Goal: Task Accomplishment & Management: Manage account settings

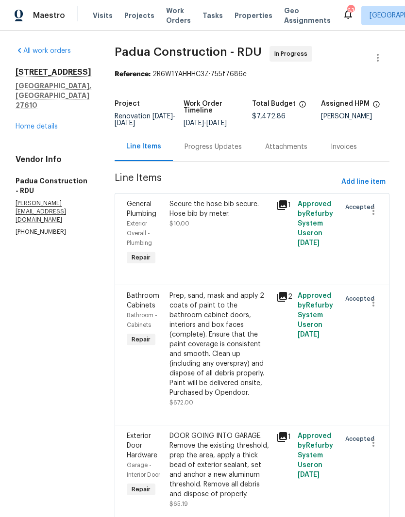
click at [44, 130] on link "Home details" at bounding box center [37, 126] width 42 height 7
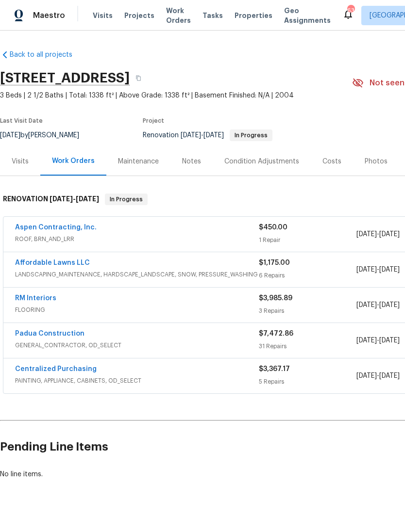
click at [64, 229] on link "Aspen Contracting, Inc." at bounding box center [56, 227] width 82 height 7
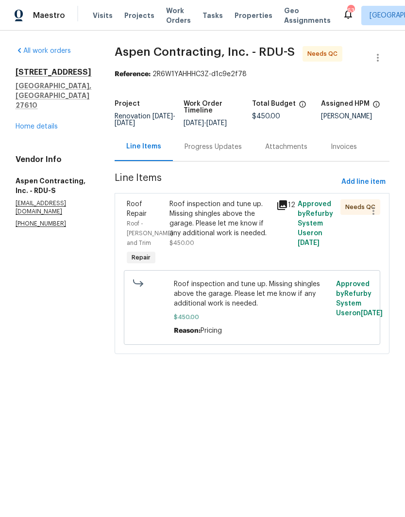
click at [224, 219] on div "Roof inspection and tune up. Missing shingles above the garage. Please let me k…" at bounding box center [219, 218] width 101 height 39
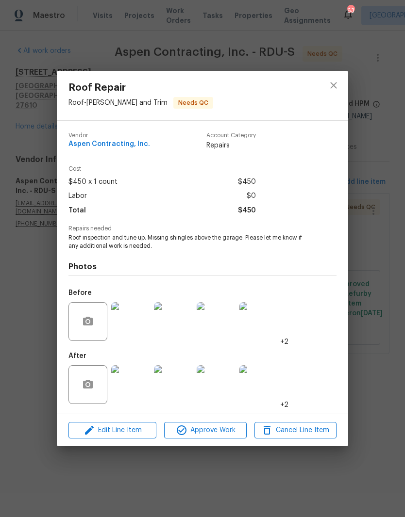
click at [138, 392] on img at bounding box center [130, 384] width 39 height 39
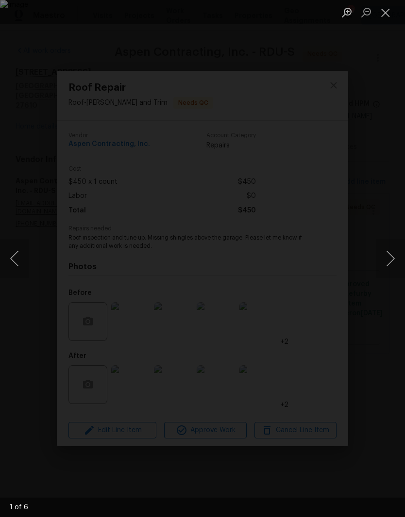
click at [394, 261] on button "Next image" at bounding box center [390, 258] width 29 height 39
click at [390, 263] on button "Next image" at bounding box center [390, 258] width 29 height 39
click at [399, 254] on button "Next image" at bounding box center [390, 258] width 29 height 39
click at [393, 258] on button "Next image" at bounding box center [390, 258] width 29 height 39
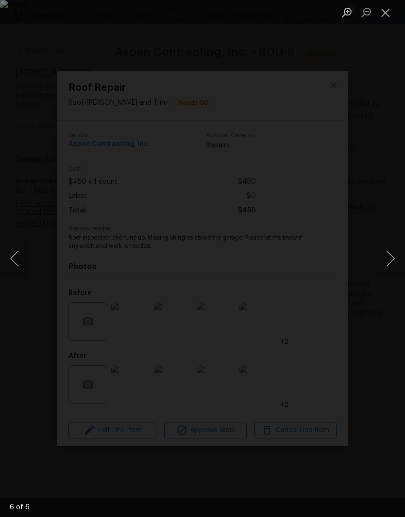
click at [396, 262] on button "Next image" at bounding box center [390, 258] width 29 height 39
click at [396, 263] on button "Next image" at bounding box center [390, 258] width 29 height 39
click at [394, 264] on button "Next image" at bounding box center [390, 258] width 29 height 39
click at [12, 278] on img "Lightbox" at bounding box center [202, 258] width 405 height 517
click at [19, 267] on button "Previous image" at bounding box center [14, 258] width 29 height 39
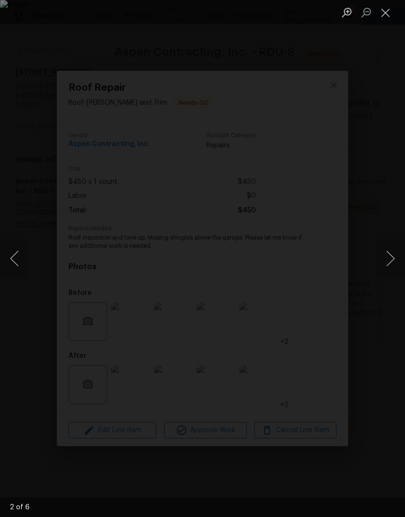
click at [390, 257] on button "Next image" at bounding box center [390, 258] width 29 height 39
click at [392, 256] on button "Next image" at bounding box center [390, 258] width 29 height 39
click at [391, 259] on button "Next image" at bounding box center [390, 258] width 29 height 39
click at [379, 17] on button "Close lightbox" at bounding box center [385, 12] width 19 height 17
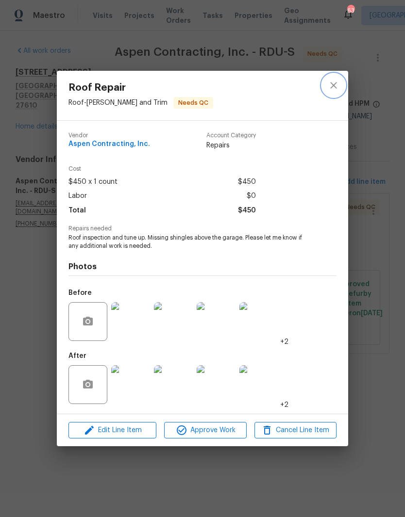
click at [328, 85] on icon "close" at bounding box center [334, 86] width 12 height 12
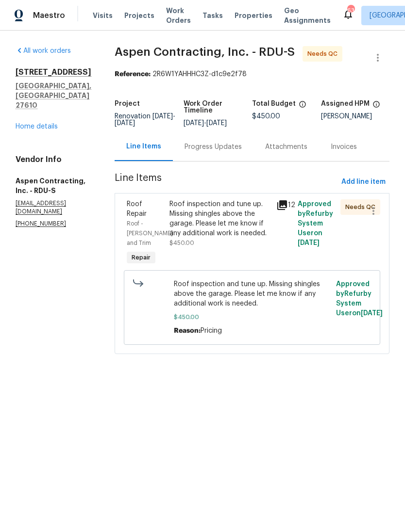
click at [51, 123] on link "Home details" at bounding box center [37, 126] width 42 height 7
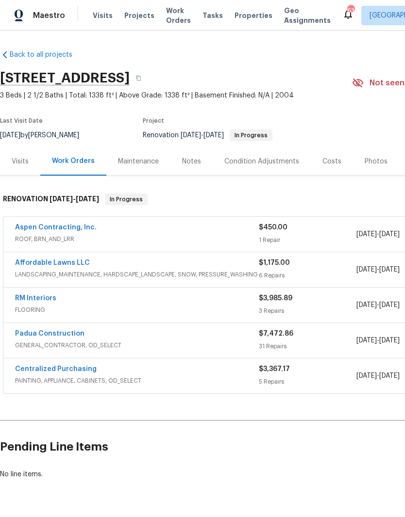
click at [68, 264] on link "Affordable Lawns LLC" at bounding box center [52, 263] width 75 height 7
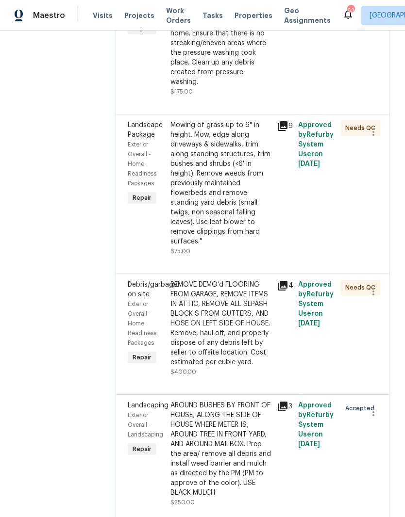
scroll to position [338, 0]
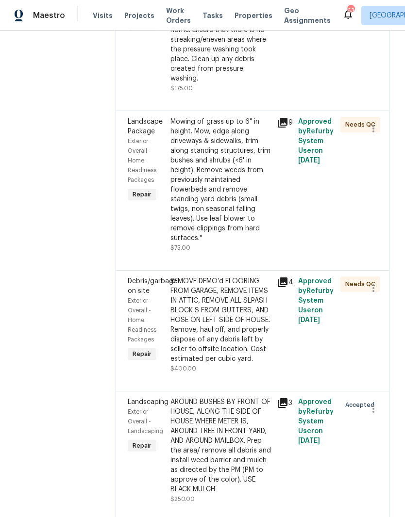
click at [247, 320] on div "REMOVE DEMO’d FLOORING FROM GARAGE, REMOVE ITEMS IN ATTIC, REMOVE ALL SLPASH BL…" at bounding box center [220, 320] width 100 height 87
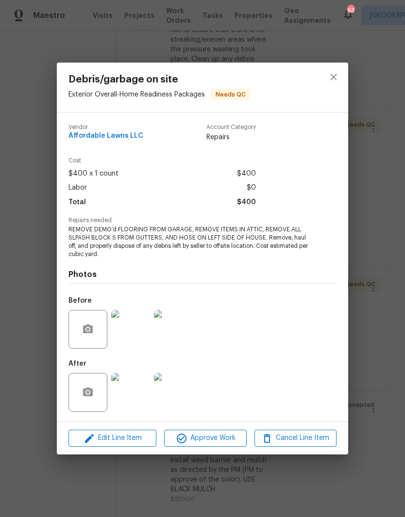
click at [135, 397] on img at bounding box center [130, 392] width 39 height 39
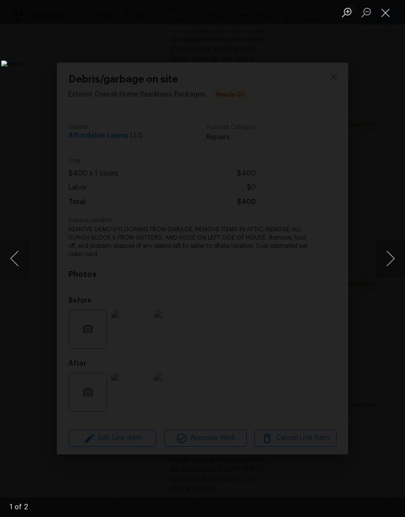
click at [394, 261] on button "Next image" at bounding box center [390, 258] width 29 height 39
click at [389, 19] on button "Close lightbox" at bounding box center [385, 12] width 19 height 17
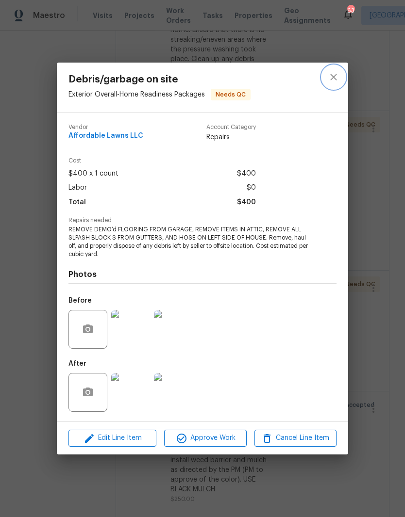
click at [334, 80] on icon "close" at bounding box center [334, 77] width 12 height 12
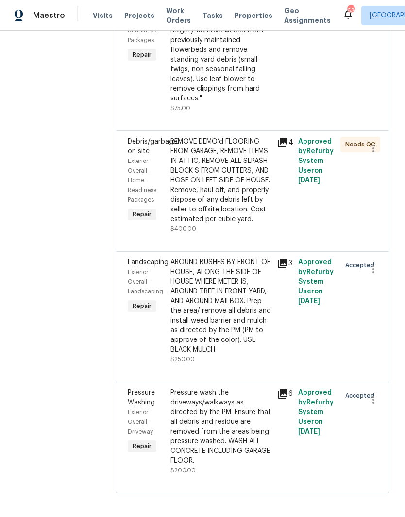
scroll to position [477, 0]
click at [237, 342] on div "AROUND BUSHES BY FRONT OF HOUSE, ALONG THE SIDE OF HOUSE WHERE METER IS, AROUND…" at bounding box center [220, 306] width 100 height 97
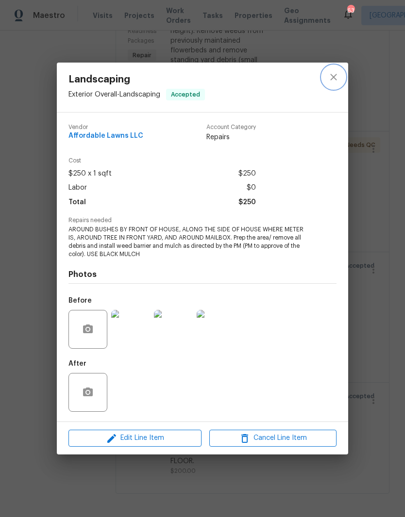
click at [333, 81] on icon "close" at bounding box center [334, 77] width 12 height 12
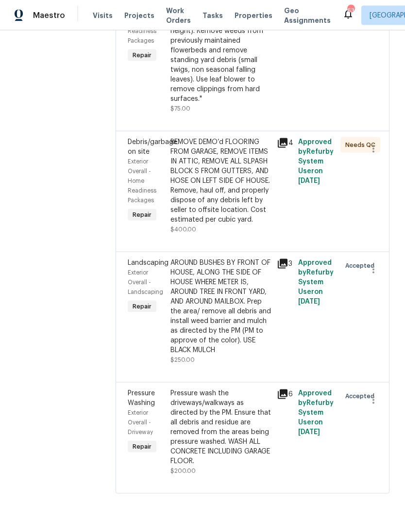
scroll to position [40, 0]
click at [234, 411] on div "Pressure wash the driveways/walkways as directed by the PM. Ensure that all deb…" at bounding box center [220, 428] width 100 height 78
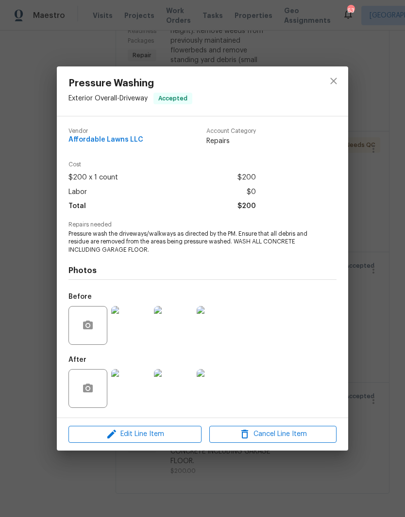
click at [138, 392] on img at bounding box center [130, 388] width 39 height 39
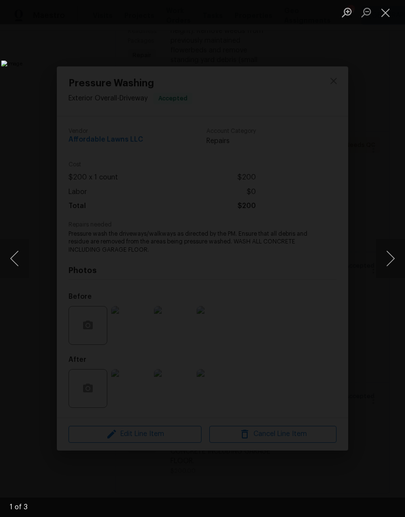
click at [396, 251] on button "Next image" at bounding box center [390, 258] width 29 height 39
click at [387, 257] on button "Next image" at bounding box center [390, 258] width 29 height 39
click at [386, 15] on button "Close lightbox" at bounding box center [385, 12] width 19 height 17
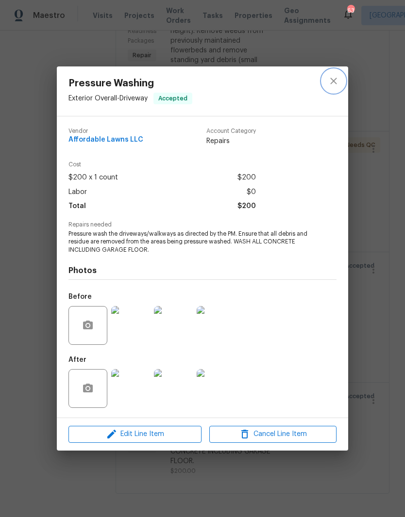
click at [333, 83] on icon "close" at bounding box center [334, 81] width 12 height 12
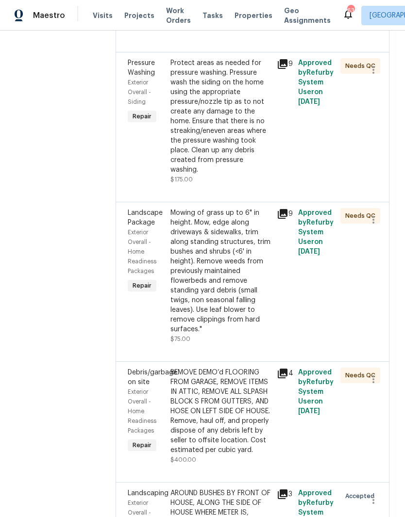
scroll to position [243, 0]
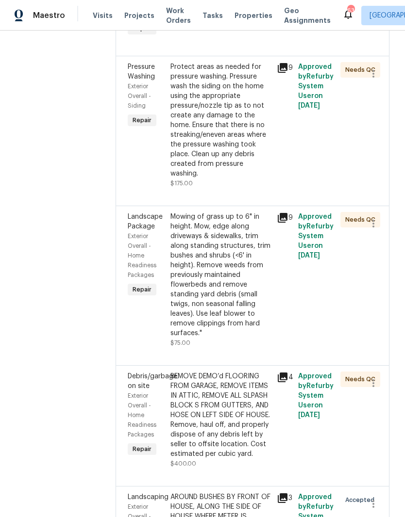
click at [225, 394] on div "REMOVE DEMO’d FLOORING FROM GARAGE, REMOVE ITEMS IN ATTIC, REMOVE ALL SLPASH BL…" at bounding box center [220, 415] width 100 height 87
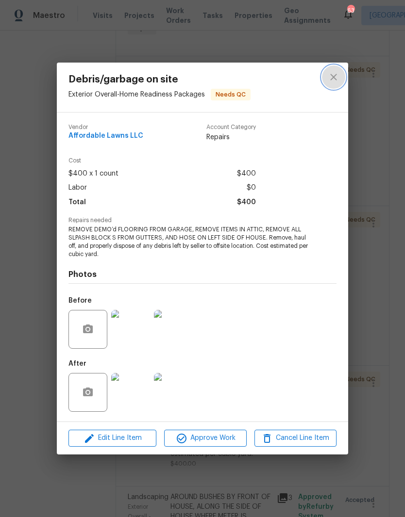
click at [338, 76] on icon "close" at bounding box center [334, 77] width 12 height 12
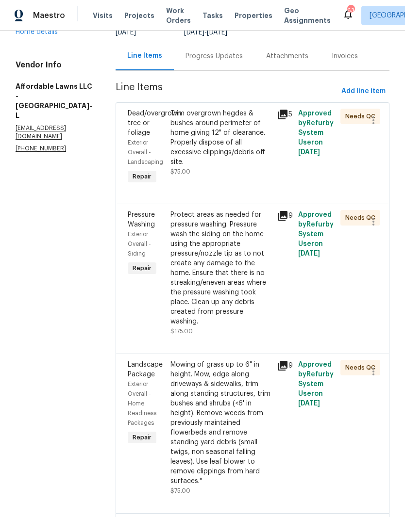
scroll to position [87, 0]
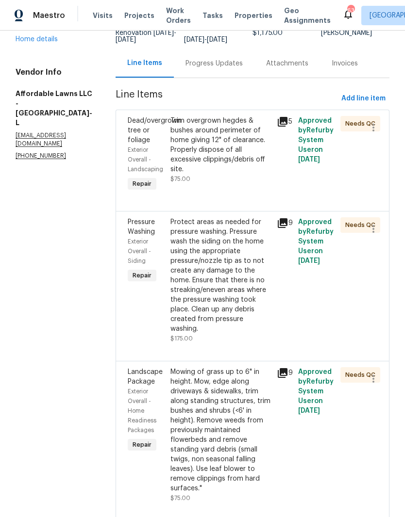
click at [252, 128] on div "Trim overgrown hegdes & bushes around perimeter of home giving 12" of clearance…" at bounding box center [220, 145] width 100 height 58
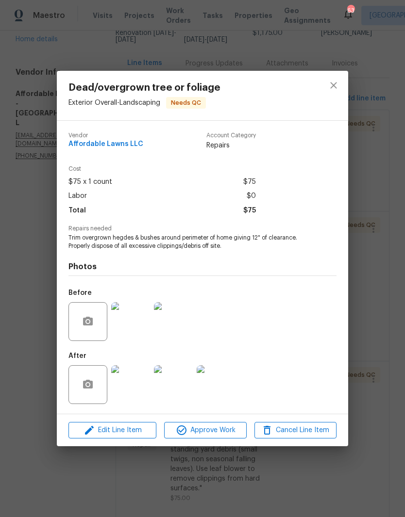
click at [137, 380] on img at bounding box center [130, 384] width 39 height 39
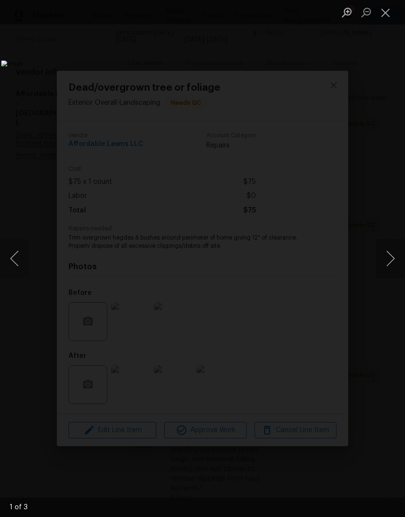
click at [392, 264] on button "Next image" at bounding box center [390, 258] width 29 height 39
click at [399, 259] on button "Next image" at bounding box center [390, 258] width 29 height 39
click at [399, 260] on button "Next image" at bounding box center [390, 258] width 29 height 39
click at [386, 14] on button "Close lightbox" at bounding box center [385, 12] width 19 height 17
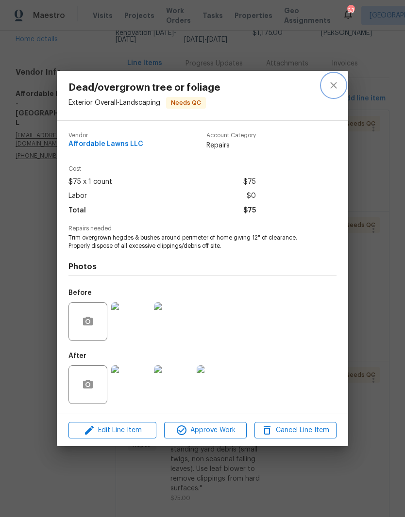
click at [335, 80] on icon "close" at bounding box center [334, 86] width 12 height 12
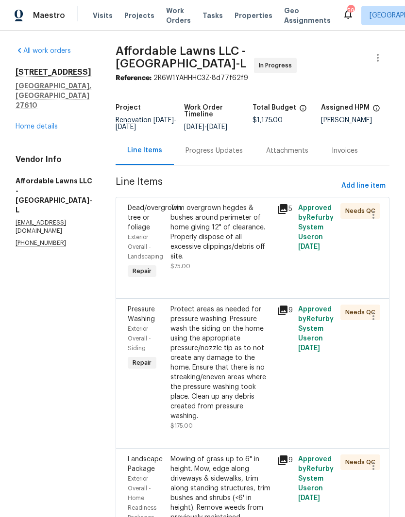
scroll to position [0, 0]
click at [43, 123] on link "Home details" at bounding box center [37, 126] width 42 height 7
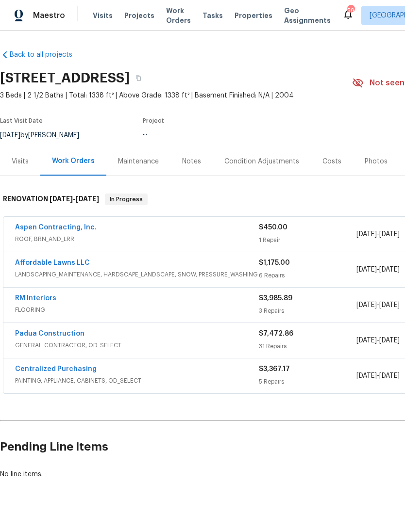
scroll to position [28, 0]
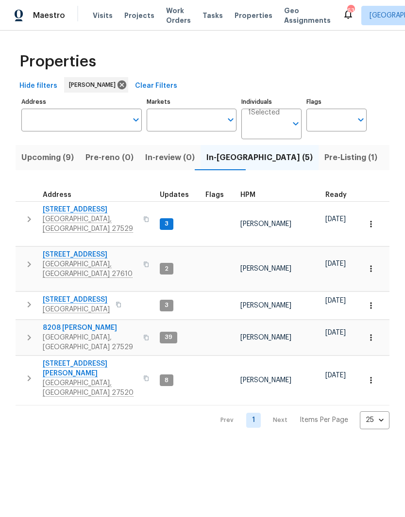
click at [83, 305] on span "[GEOGRAPHIC_DATA]" at bounding box center [76, 310] width 67 height 10
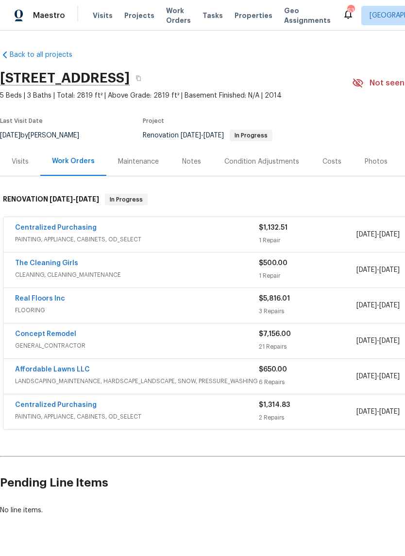
click at [65, 370] on link "Affordable Lawns LLC" at bounding box center [52, 369] width 75 height 7
click at [70, 335] on link "Concept Remodel" at bounding box center [45, 333] width 61 height 7
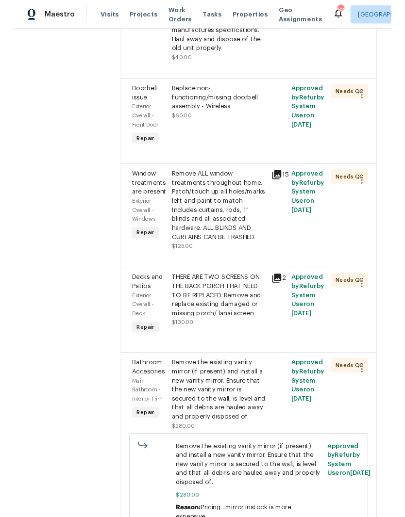
scroll to position [1542, 0]
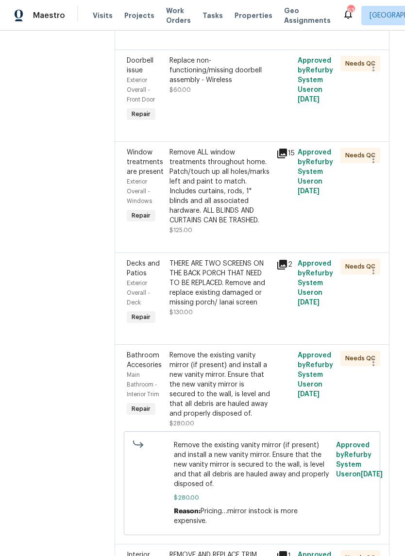
click at [209, 148] on div "Remove ALL window treatments throughout home. Patch/touch up all holes/marks le…" at bounding box center [219, 187] width 101 height 78
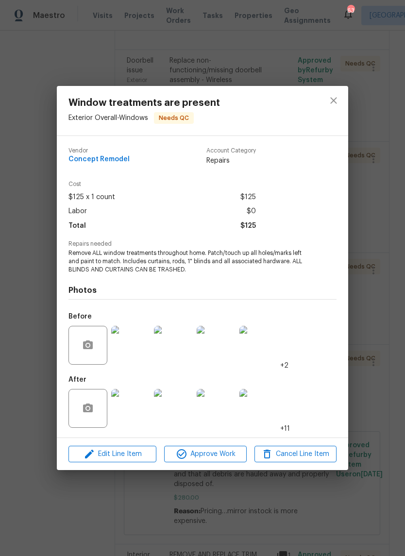
click at [136, 410] on img at bounding box center [130, 408] width 39 height 39
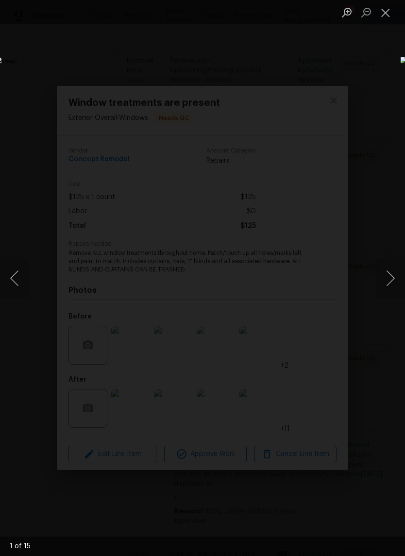
click at [385, 286] on button "Next image" at bounding box center [390, 278] width 29 height 39
click at [390, 271] on button "Next image" at bounding box center [390, 278] width 29 height 39
click at [390, 274] on button "Next image" at bounding box center [390, 278] width 29 height 39
click at [388, 275] on button "Next image" at bounding box center [390, 278] width 29 height 39
click at [387, 269] on button "Next image" at bounding box center [390, 278] width 29 height 39
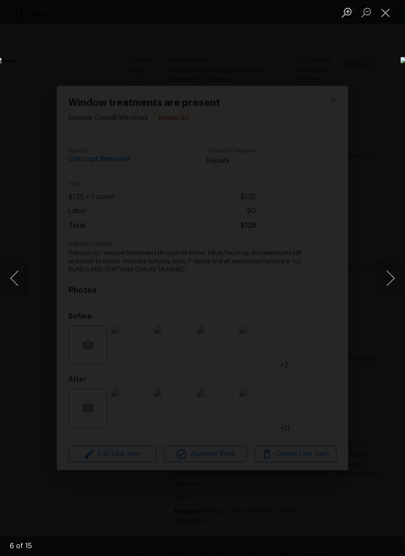
click at [387, 271] on button "Next image" at bounding box center [390, 278] width 29 height 39
click at [387, 274] on button "Next image" at bounding box center [390, 278] width 29 height 39
click at [389, 11] on button "Close lightbox" at bounding box center [385, 12] width 19 height 17
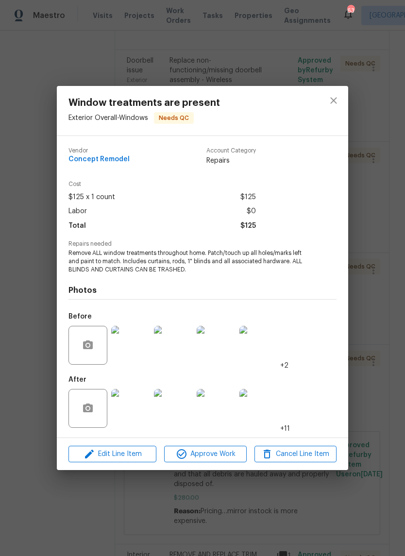
click at [393, 251] on div "Window treatments are present Exterior Overall - Windows Needs QC Vendor Concep…" at bounding box center [202, 278] width 405 height 556
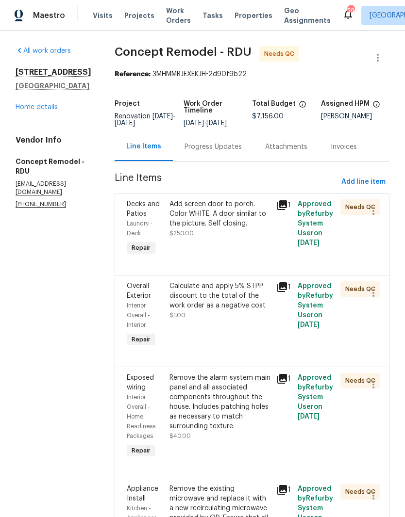
scroll to position [0, 0]
click at [28, 111] on link "Home details" at bounding box center [37, 107] width 42 height 7
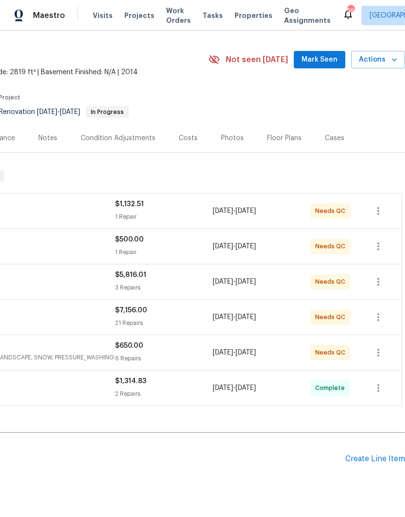
scroll to position [23, 144]
click at [381, 462] on div "Create Line Item" at bounding box center [375, 459] width 60 height 9
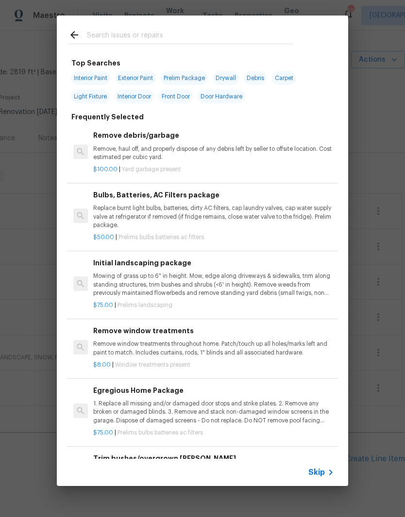
click at [190, 34] on input "text" at bounding box center [190, 36] width 206 height 15
type input "Hvac"
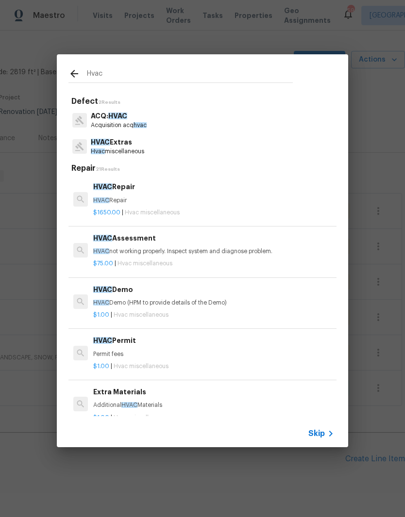
scroll to position [5, 0]
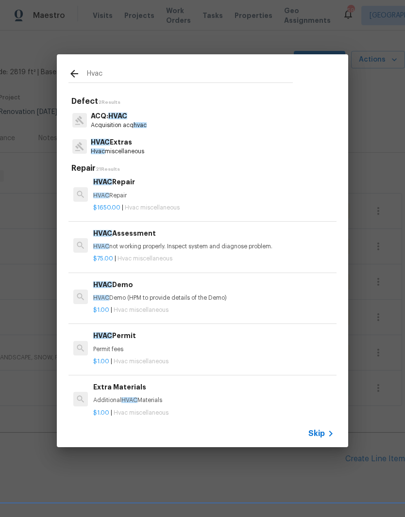
click at [213, 197] on p "HVAC Repair" at bounding box center [213, 196] width 241 height 8
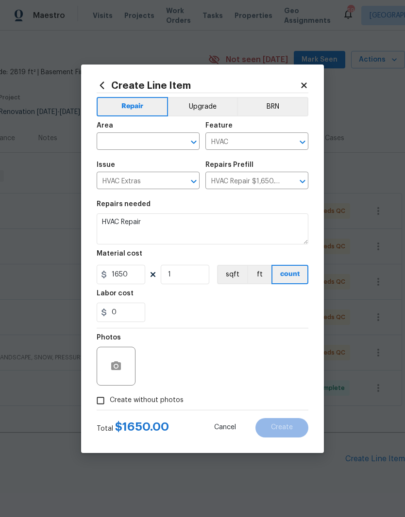
click at [128, 207] on h5 "Repairs needed" at bounding box center [124, 204] width 54 height 7
click at [157, 135] on input "text" at bounding box center [135, 142] width 76 height 15
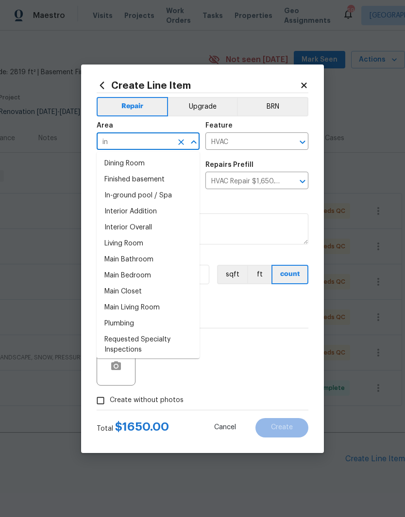
type input "i"
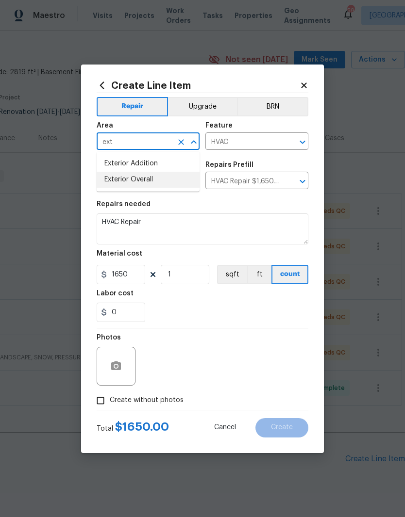
click at [163, 184] on li "Exterior Overall" at bounding box center [148, 180] width 103 height 16
type input "Exterior Overall"
click at [133, 278] on input "1650" at bounding box center [121, 274] width 49 height 19
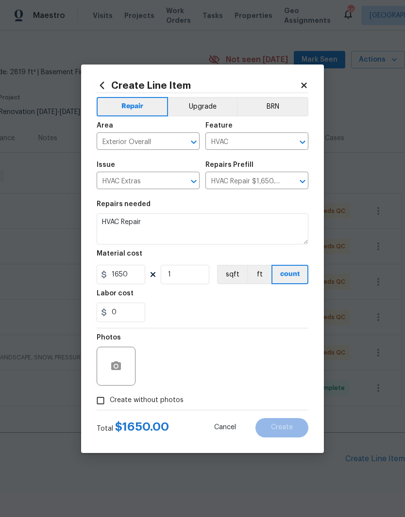
click at [303, 83] on icon at bounding box center [303, 84] width 5 height 5
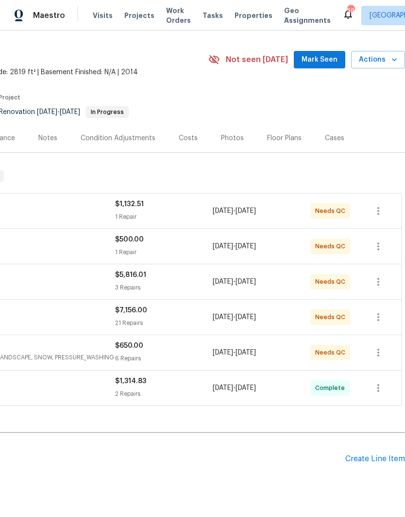
click at [390, 459] on div "Create Line Item" at bounding box center [375, 459] width 60 height 9
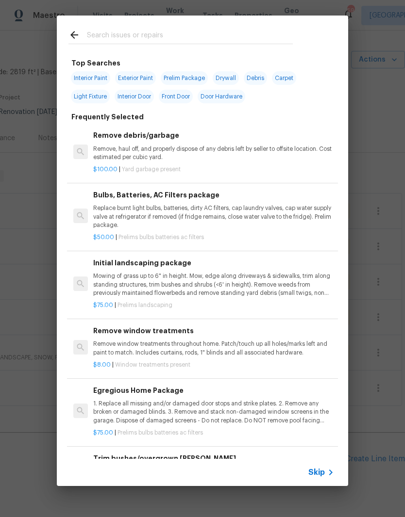
click at [160, 31] on input "text" at bounding box center [190, 36] width 206 height 15
type input "Hvac"
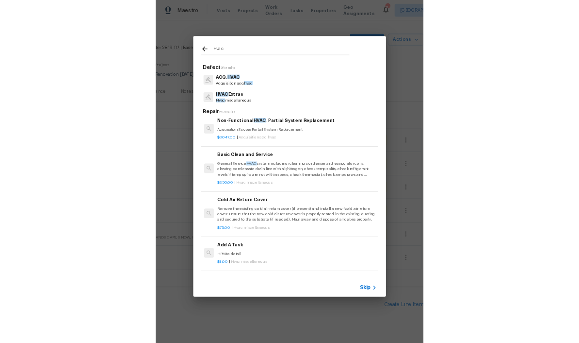
scroll to position [383, 1]
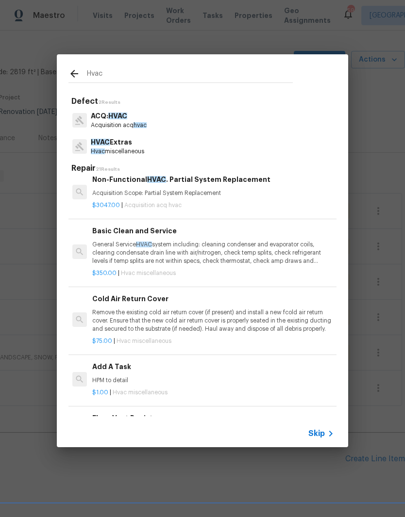
click at [262, 249] on p "General Service HVAC system including: cleaning condenser and evaporator coils,…" at bounding box center [212, 253] width 241 height 25
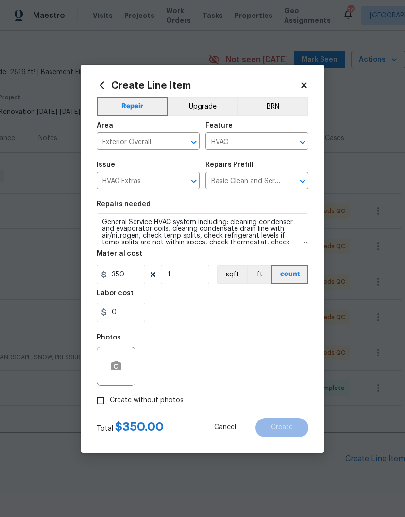
click at [279, 254] on div "Material cost" at bounding box center [203, 256] width 212 height 13
click at [126, 368] on button "button" at bounding box center [115, 366] width 23 height 23
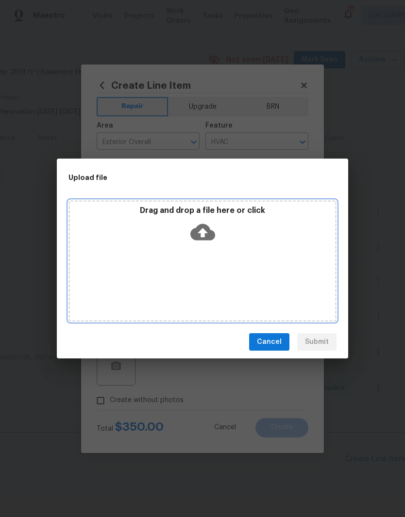
click at [236, 234] on div "Drag and drop a file here or click" at bounding box center [202, 227] width 265 height 42
click at [207, 232] on icon at bounding box center [202, 232] width 25 height 16
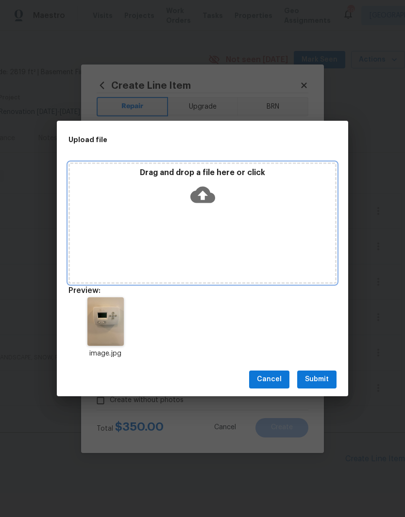
click at [210, 200] on icon at bounding box center [202, 194] width 25 height 16
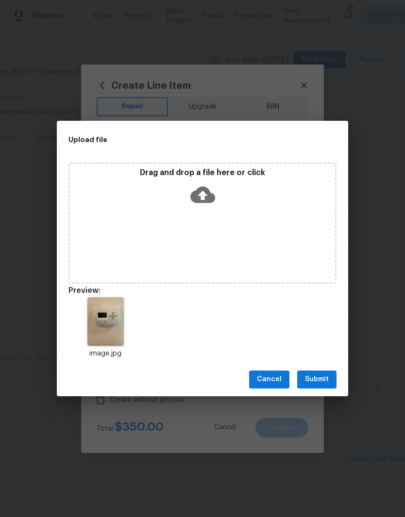
scroll to position [23, 0]
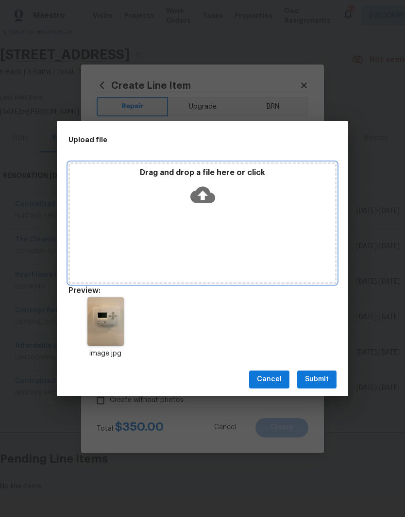
click at [216, 205] on div "Drag and drop a file here or click" at bounding box center [202, 189] width 265 height 42
click at [198, 200] on icon at bounding box center [202, 194] width 25 height 16
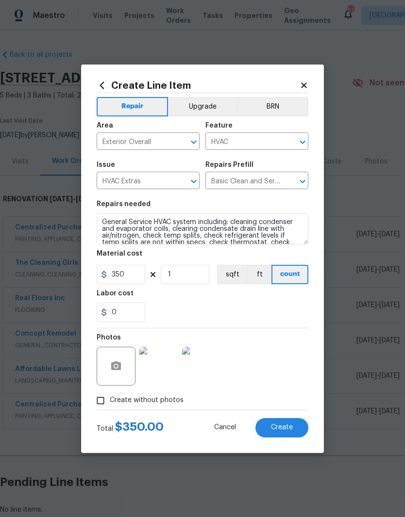
scroll to position [23, 0]
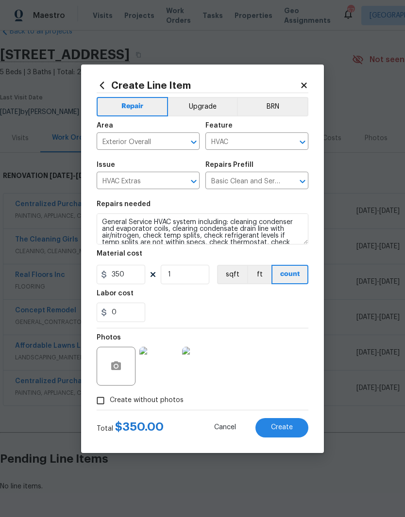
click at [296, 426] on button "Create" at bounding box center [281, 427] width 53 height 19
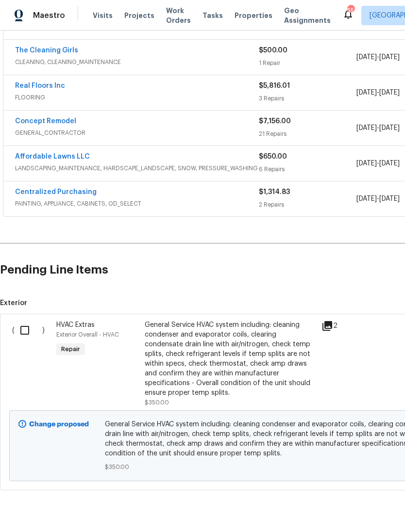
scroll to position [212, 0]
click at [29, 333] on input "checkbox" at bounding box center [29, 331] width 28 height 20
checkbox input "true"
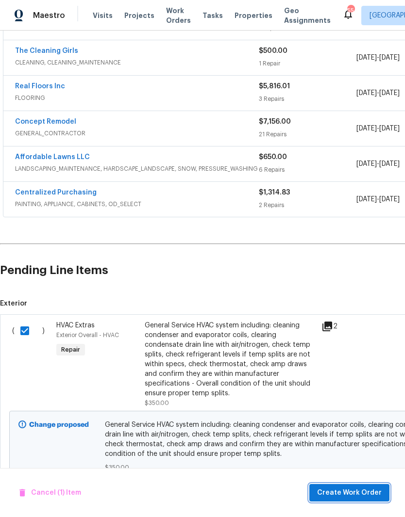
click at [375, 489] on span "Create Work Order" at bounding box center [349, 493] width 65 height 12
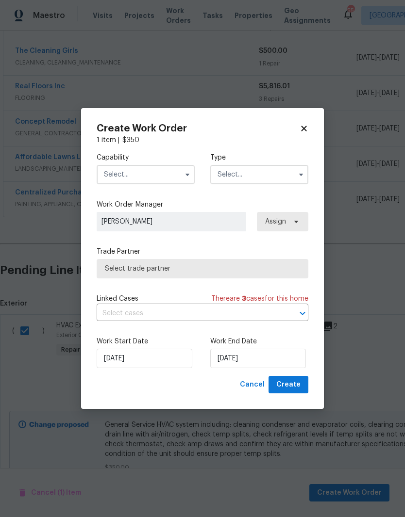
click at [121, 166] on input "text" at bounding box center [146, 174] width 98 height 19
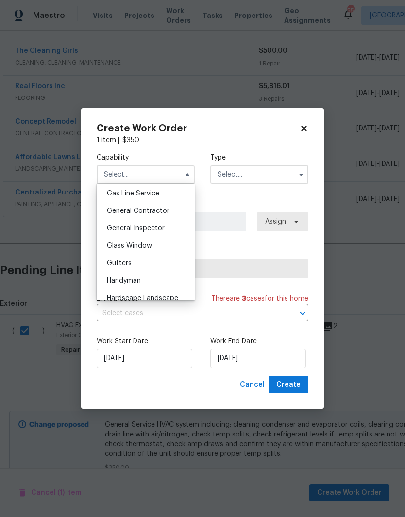
scroll to position [504, 0]
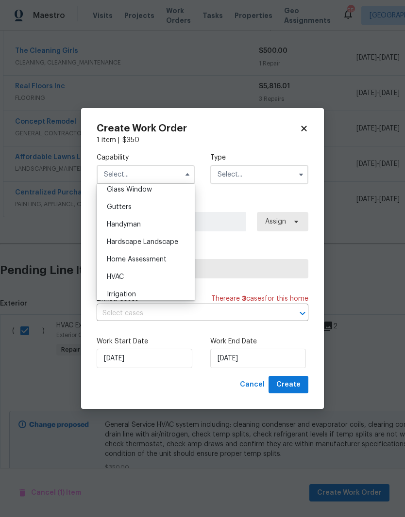
click at [154, 281] on div "HVAC" at bounding box center [145, 276] width 93 height 17
type input "HVAC"
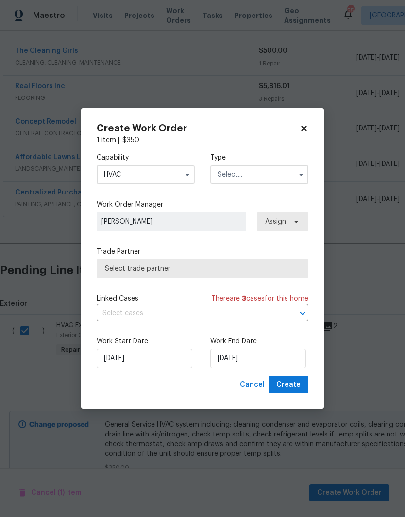
click at [278, 173] on input "text" at bounding box center [259, 174] width 98 height 19
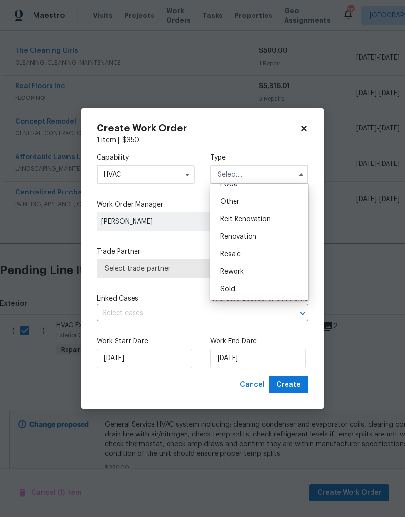
scroll to position [115, 0]
click at [279, 236] on div "Renovation" at bounding box center [259, 236] width 93 height 17
type input "Renovation"
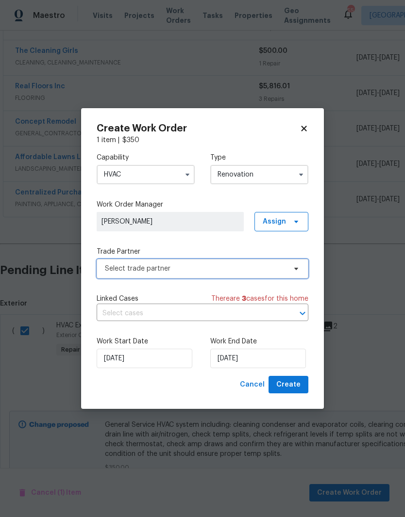
click at [214, 264] on span "Select trade partner" at bounding box center [195, 269] width 181 height 10
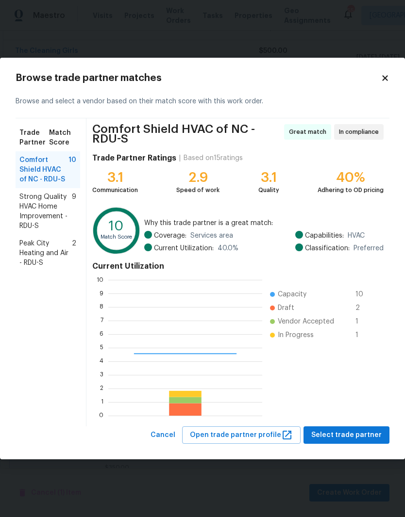
scroll to position [136, 154]
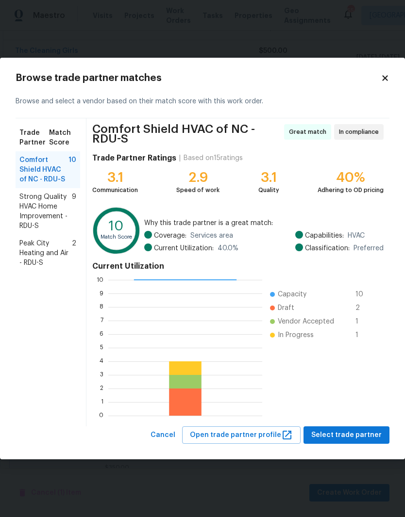
click at [43, 215] on span "Strong Quality HVAC Home Improvement - RDU-S" at bounding box center [45, 211] width 52 height 39
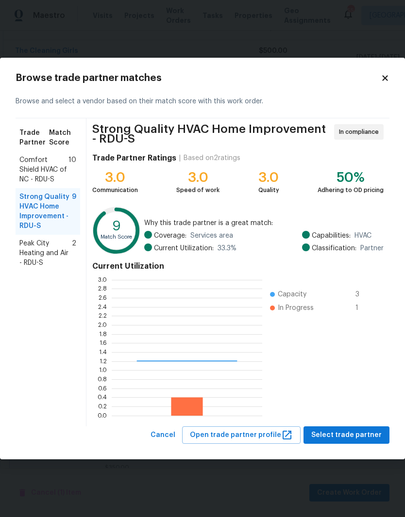
scroll to position [136, 150]
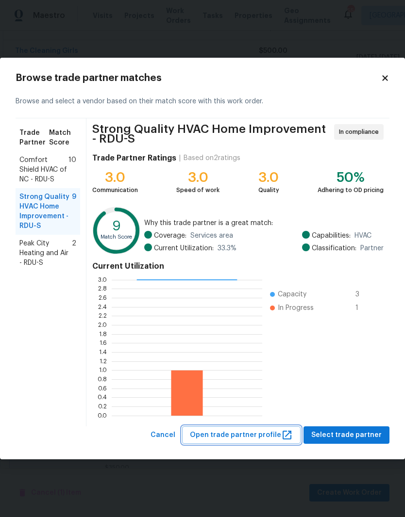
click at [264, 435] on span "Open trade partner profile" at bounding box center [241, 435] width 103 height 12
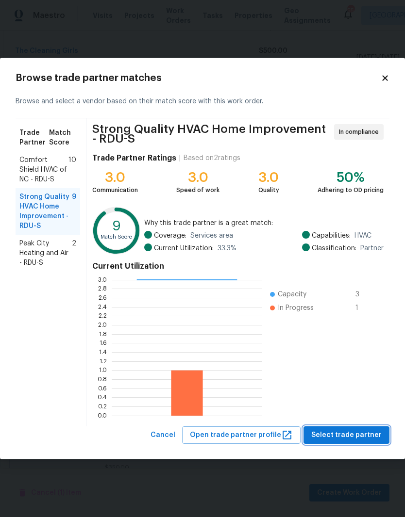
click at [331, 440] on span "Select trade partner" at bounding box center [346, 435] width 70 height 12
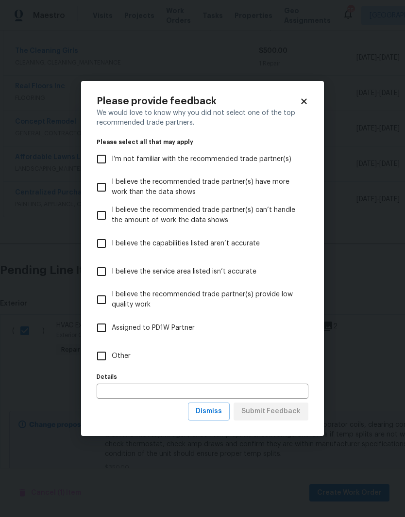
click at [99, 353] on input "Other" at bounding box center [101, 356] width 20 height 20
checkbox input "true"
click at [289, 412] on span "Submit Feedback" at bounding box center [270, 412] width 59 height 12
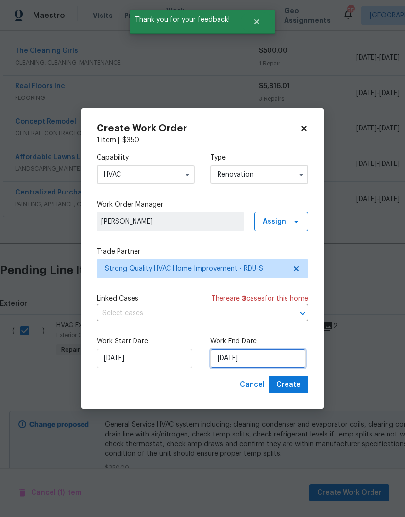
click at [259, 363] on input "9/16/2025" at bounding box center [258, 358] width 96 height 19
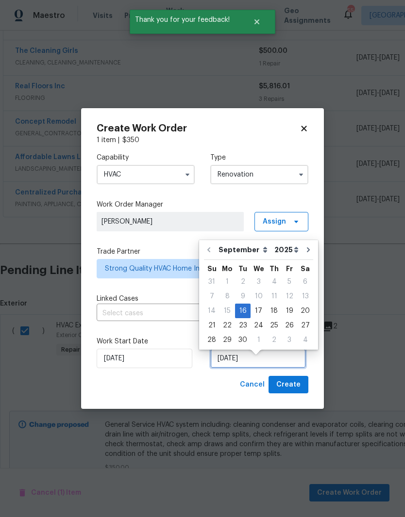
scroll to position [7, 0]
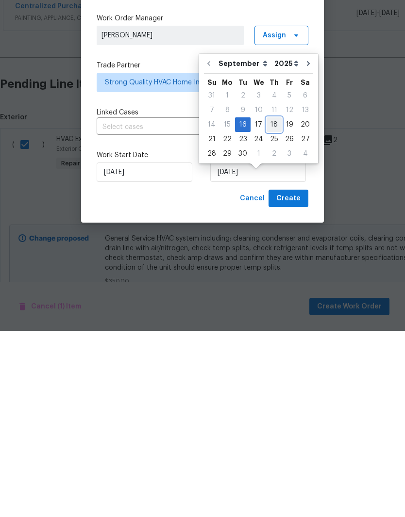
click at [271, 304] on div "18" at bounding box center [273, 311] width 15 height 14
type input "9/18/2025"
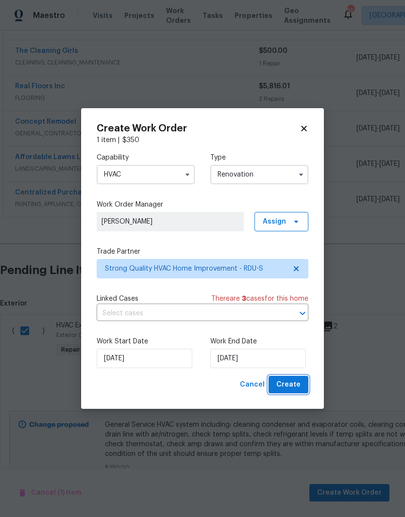
click at [303, 390] on button "Create" at bounding box center [288, 385] width 40 height 18
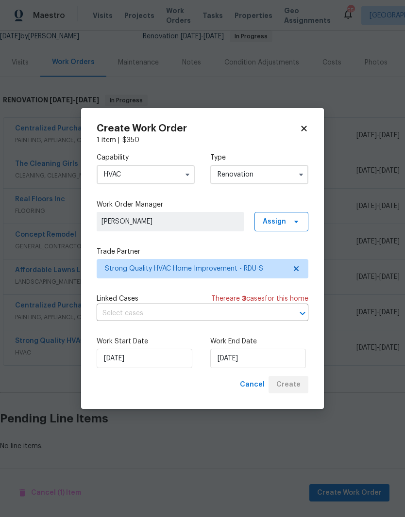
scroll to position [59, 0]
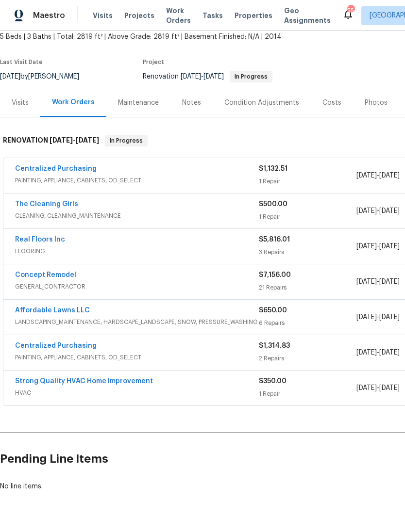
click at [60, 201] on link "The Cleaning Girls" at bounding box center [46, 204] width 63 height 7
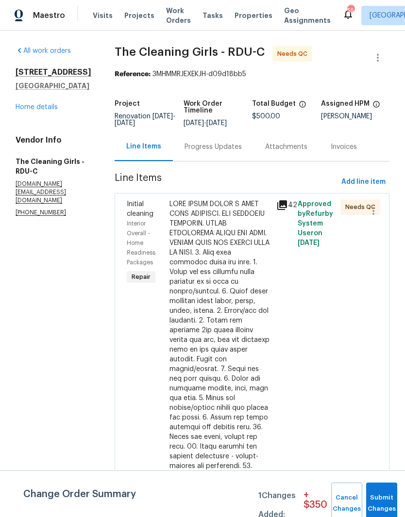
click at [231, 161] on div "Progress Updates" at bounding box center [213, 146] width 81 height 29
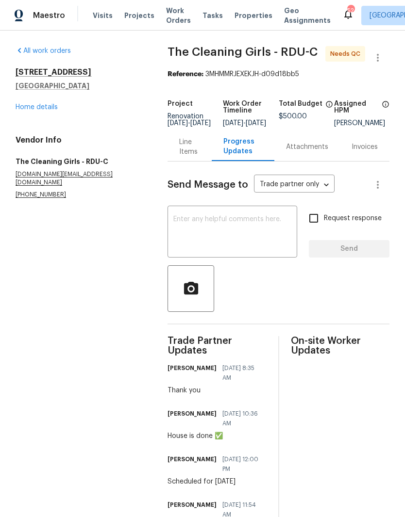
click at [50, 109] on link "Home details" at bounding box center [37, 107] width 42 height 7
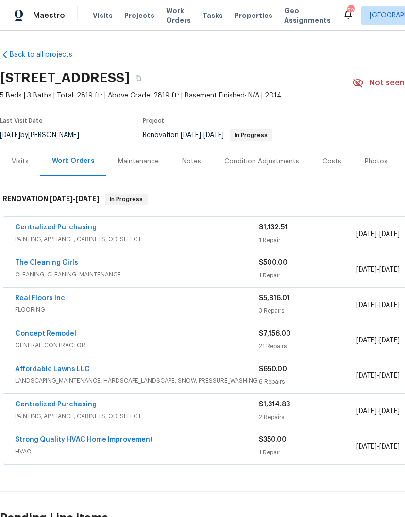
click at [108, 443] on link "Strong Quality HVAC Home Improvement" at bounding box center [84, 440] width 138 height 7
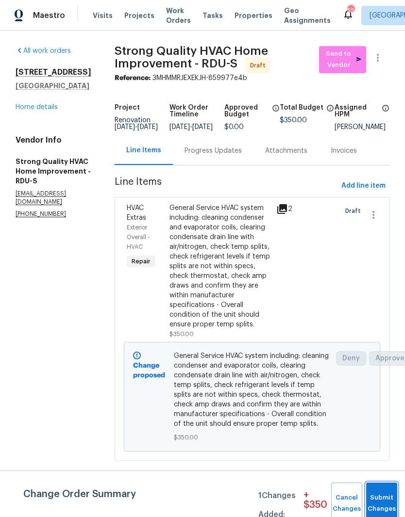
click at [385, 493] on button "Submit Changes" at bounding box center [381, 504] width 31 height 42
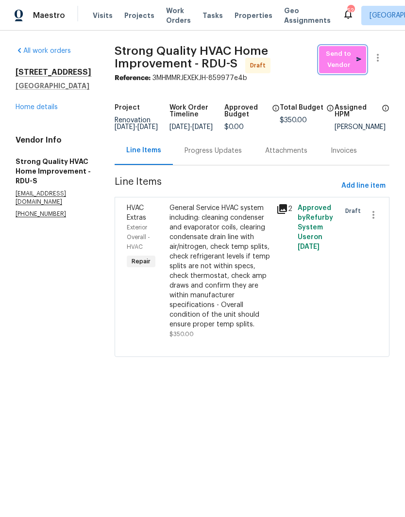
click at [353, 55] on span "Send to Vendor" at bounding box center [342, 60] width 37 height 22
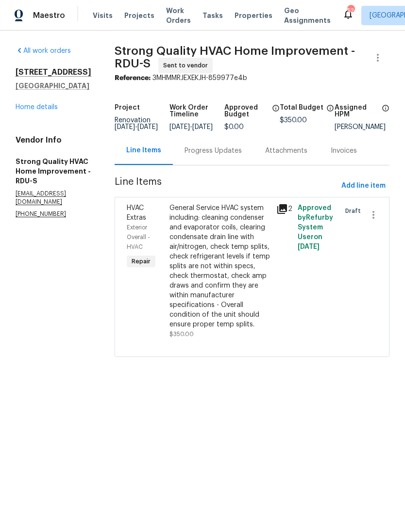
click at [230, 165] on div "Progress Updates" at bounding box center [213, 150] width 81 height 29
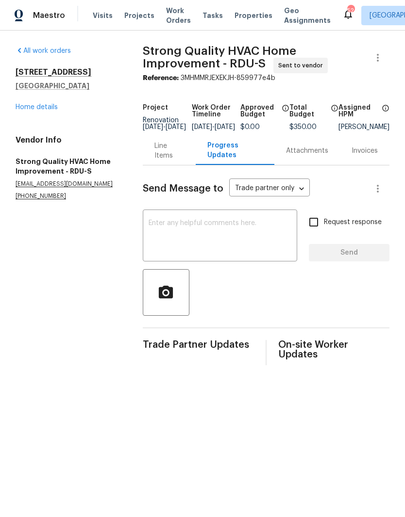
click at [242, 249] on textarea at bounding box center [219, 237] width 143 height 34
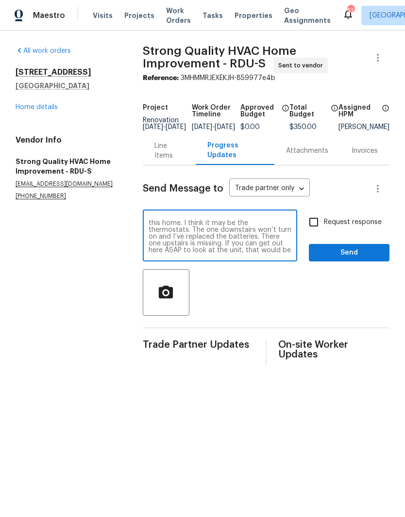
scroll to position [7, 0]
click at [191, 254] on textarea "Good morning! This HVAC is not working at this home. I think it may be the ther…" at bounding box center [219, 237] width 143 height 34
click at [286, 254] on textarea "Good morning! This HVAC is not working at this home. I think it may be the ther…" at bounding box center [219, 237] width 143 height 34
type textarea "Good morning! This HVAC is not working at this home. I think it may be the ther…"
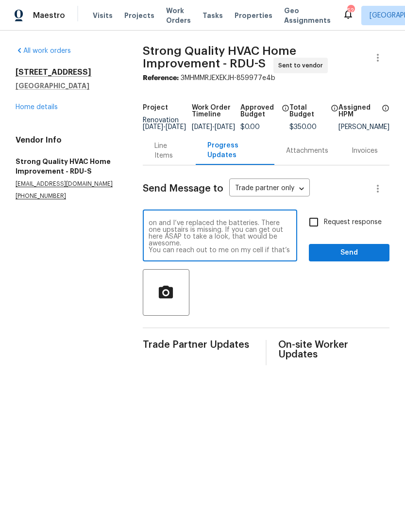
click at [317, 228] on input "Request response" at bounding box center [313, 222] width 20 height 20
checkbox input "true"
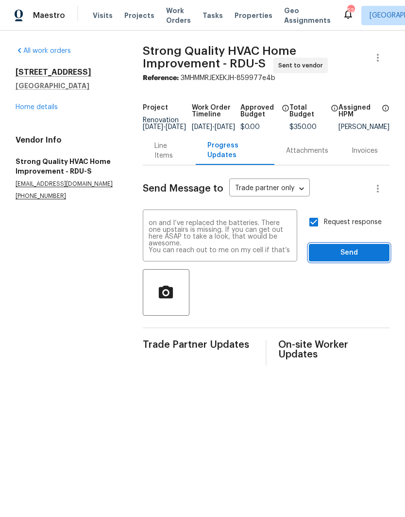
click at [376, 258] on span "Send" at bounding box center [348, 253] width 65 height 12
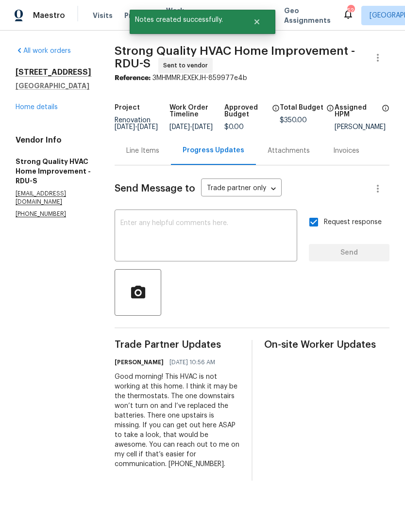
scroll to position [0, 0]
